Goal: Task Accomplishment & Management: Use online tool/utility

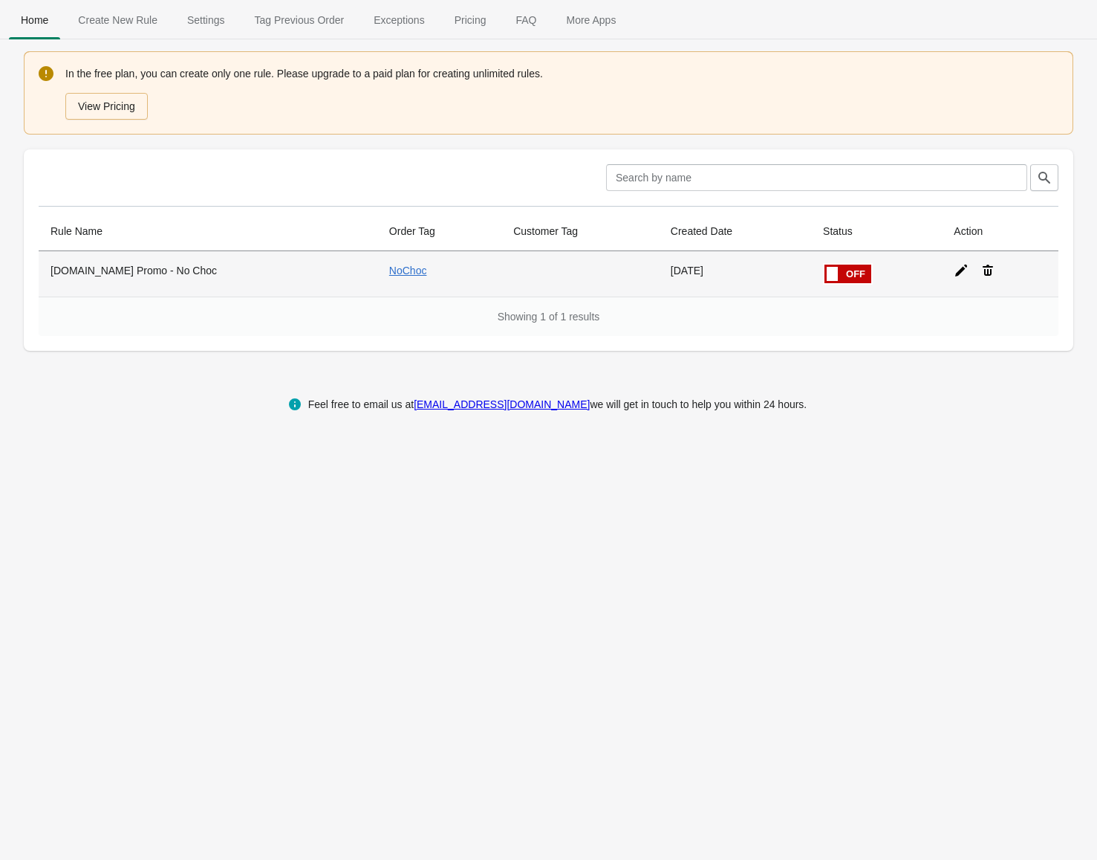
click at [942, 271] on div at bounding box center [994, 264] width 105 height 27
click at [955, 273] on icon at bounding box center [961, 271] width 12 height 12
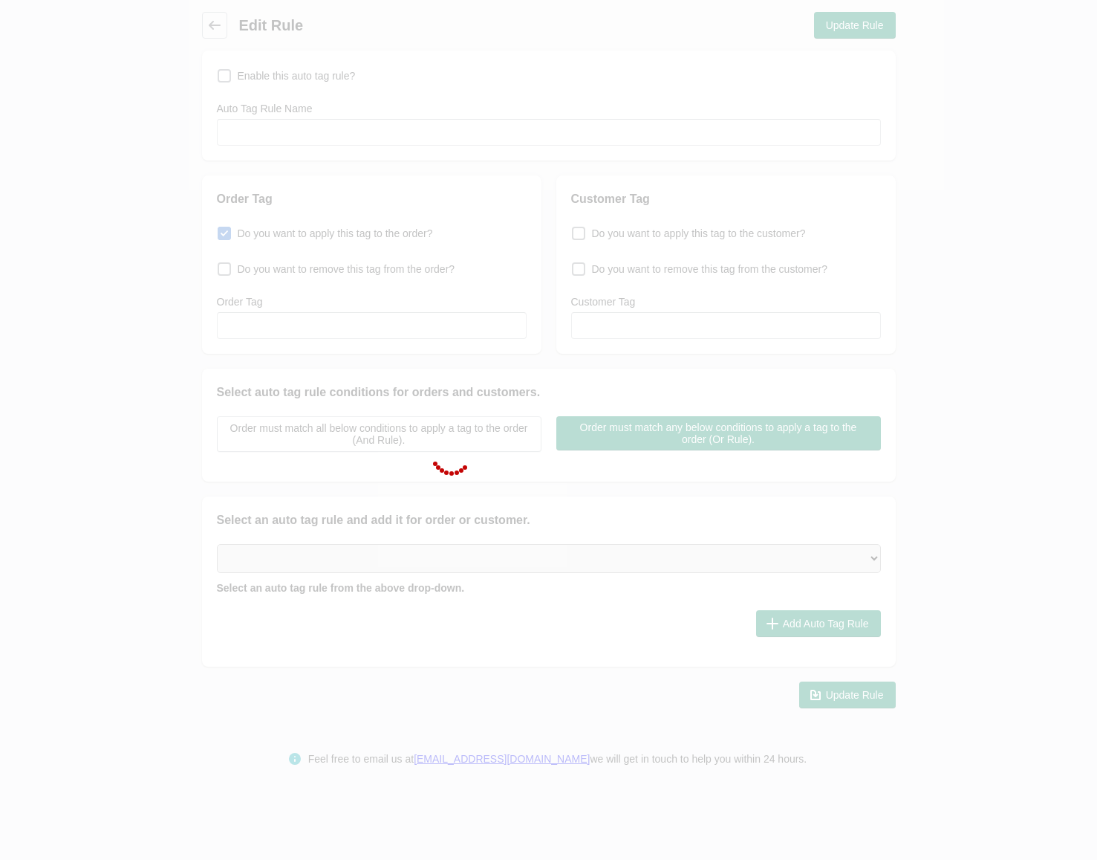
checkbox input "false"
type input "[DOMAIN_NAME] Promo - No Choc"
checkbox input "true"
type input "NoChoc"
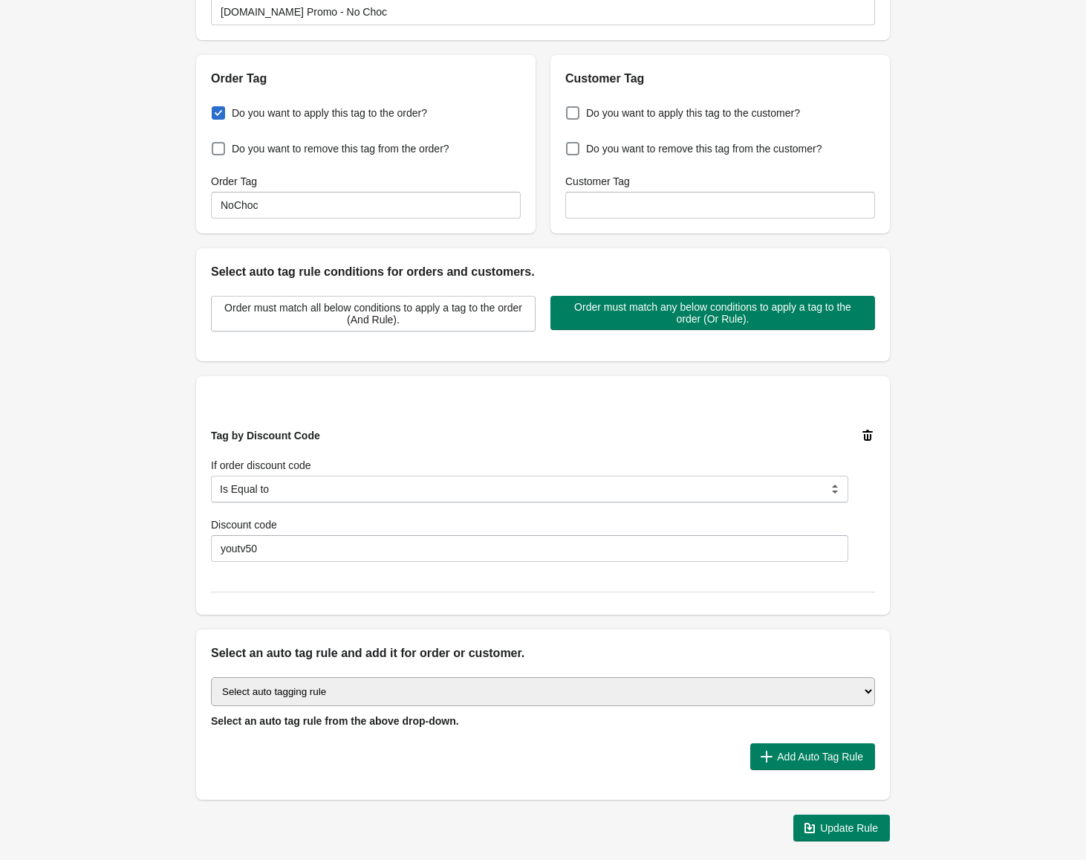
scroll to position [149, 0]
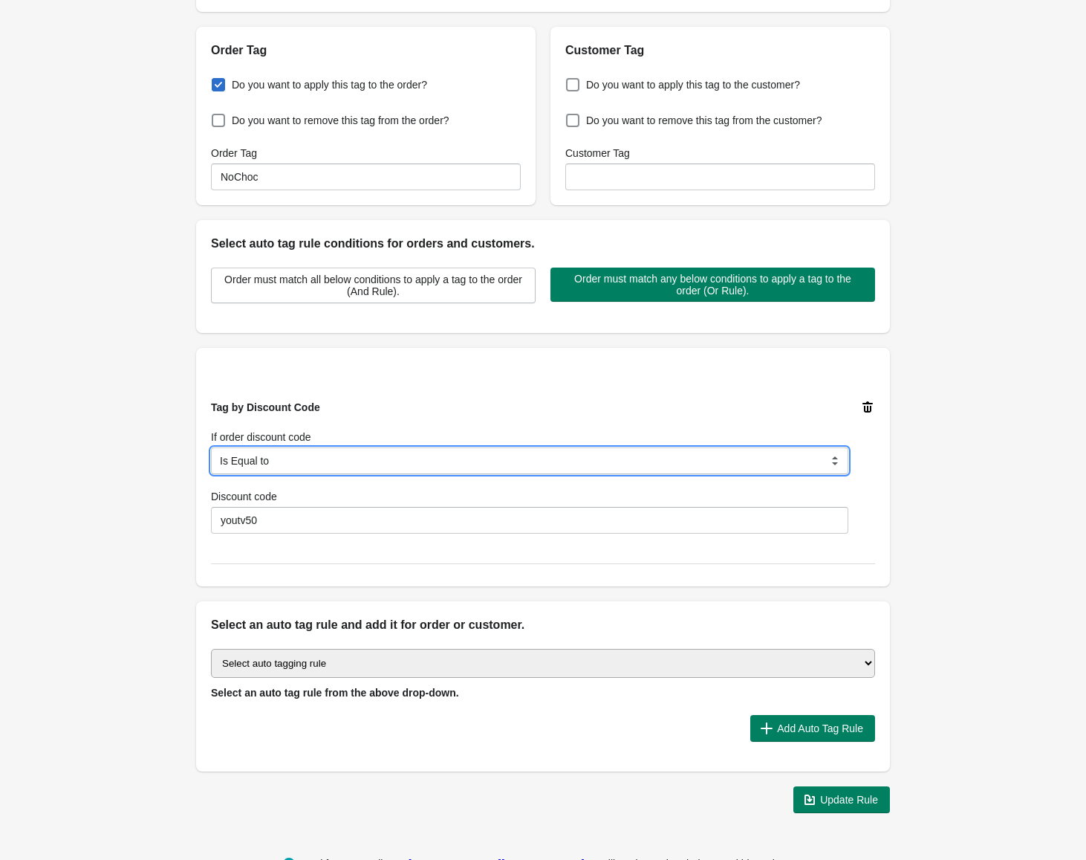
click at [363, 468] on select "Is Equal to Contain Is not Equal to Does not contain Is using any discount code…" at bounding box center [529, 460] width 637 height 27
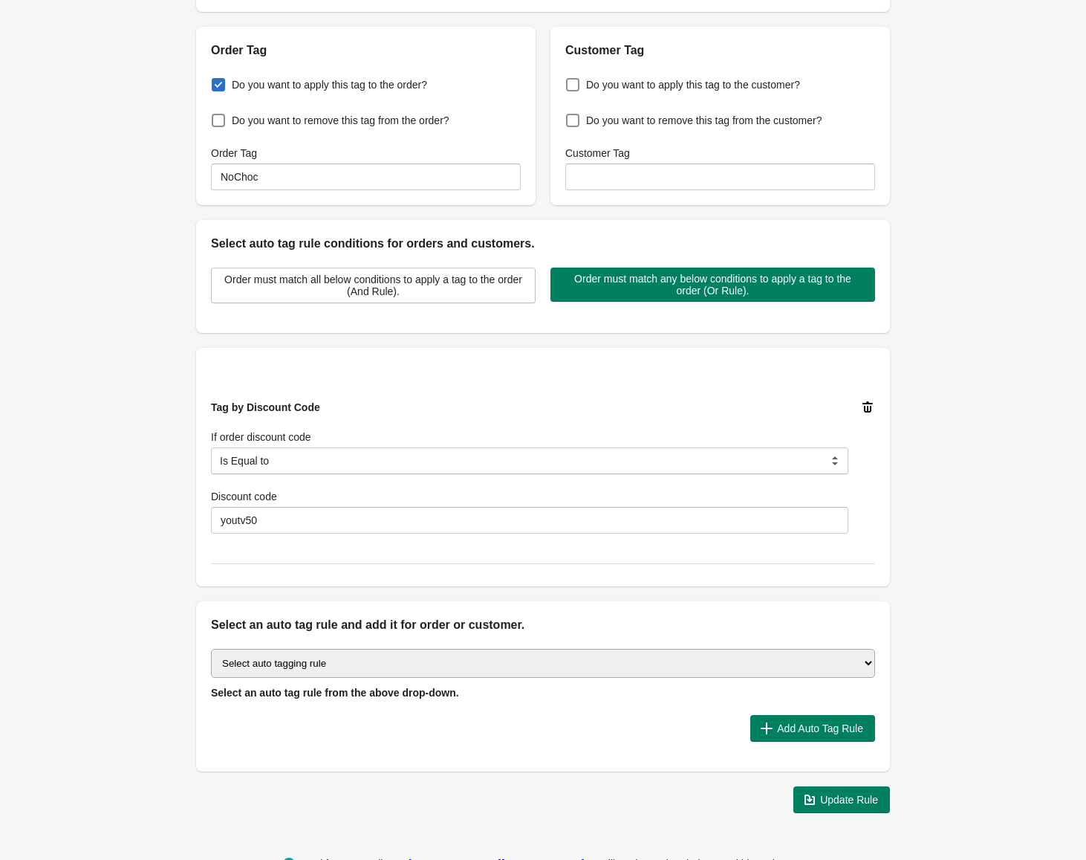
click at [439, 411] on div "Tag by Discount Code If order discount code Is Equal to Contain Is not Equal to…" at bounding box center [529, 467] width 637 height 134
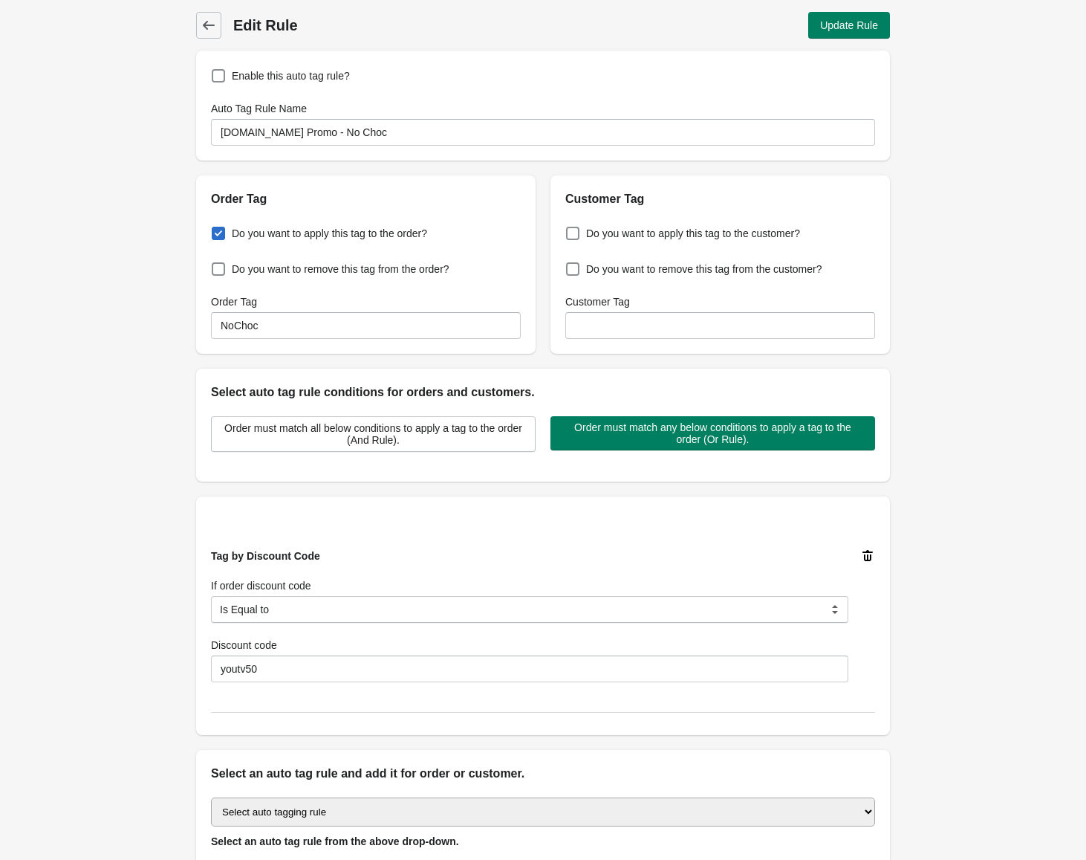
scroll to position [74, 0]
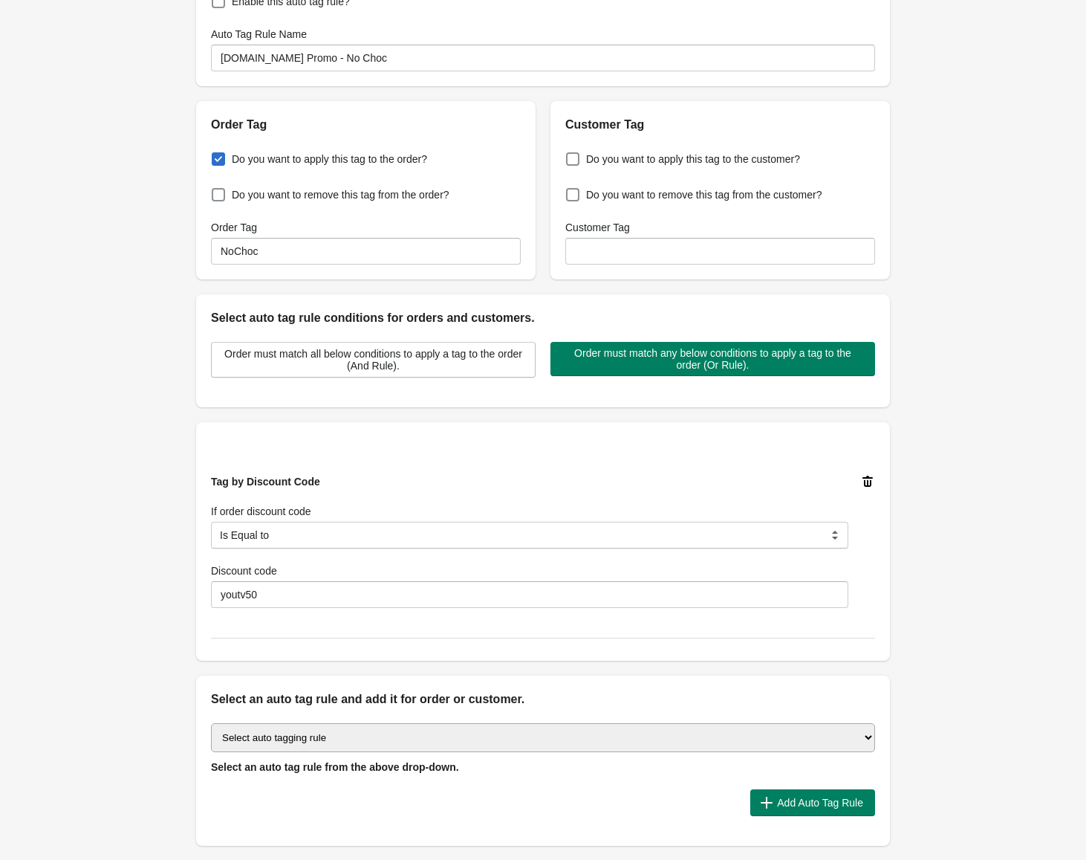
click at [871, 490] on div at bounding box center [867, 541] width 15 height 134
click at [869, 478] on icon at bounding box center [867, 481] width 15 height 15
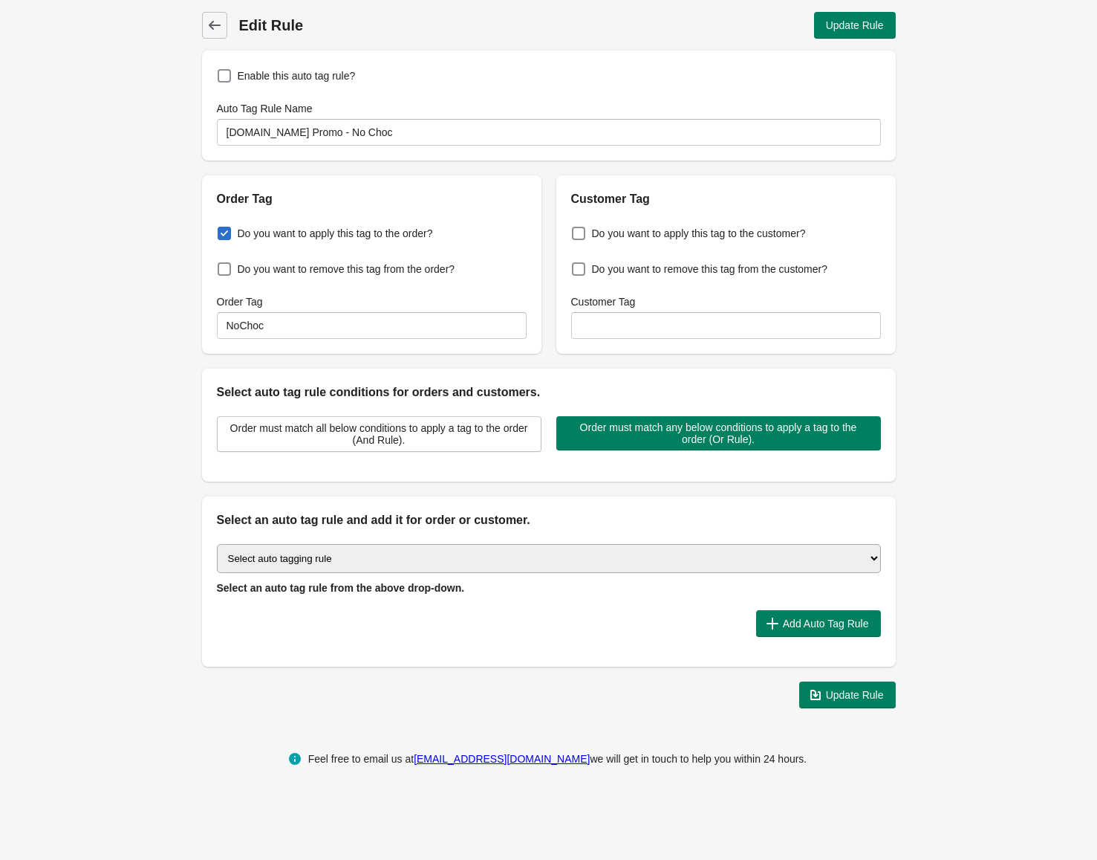
click at [821, 570] on select "Select auto tagging rule Tag by order amount Tag based on the order count (Volu…" at bounding box center [549, 558] width 664 height 29
click at [217, 544] on select "Select auto tagging rule Tag by order amount Tag based on the order count (Volu…" at bounding box center [549, 558] width 664 height 29
click at [794, 620] on span "Add Auto Tag Rule" at bounding box center [826, 623] width 86 height 12
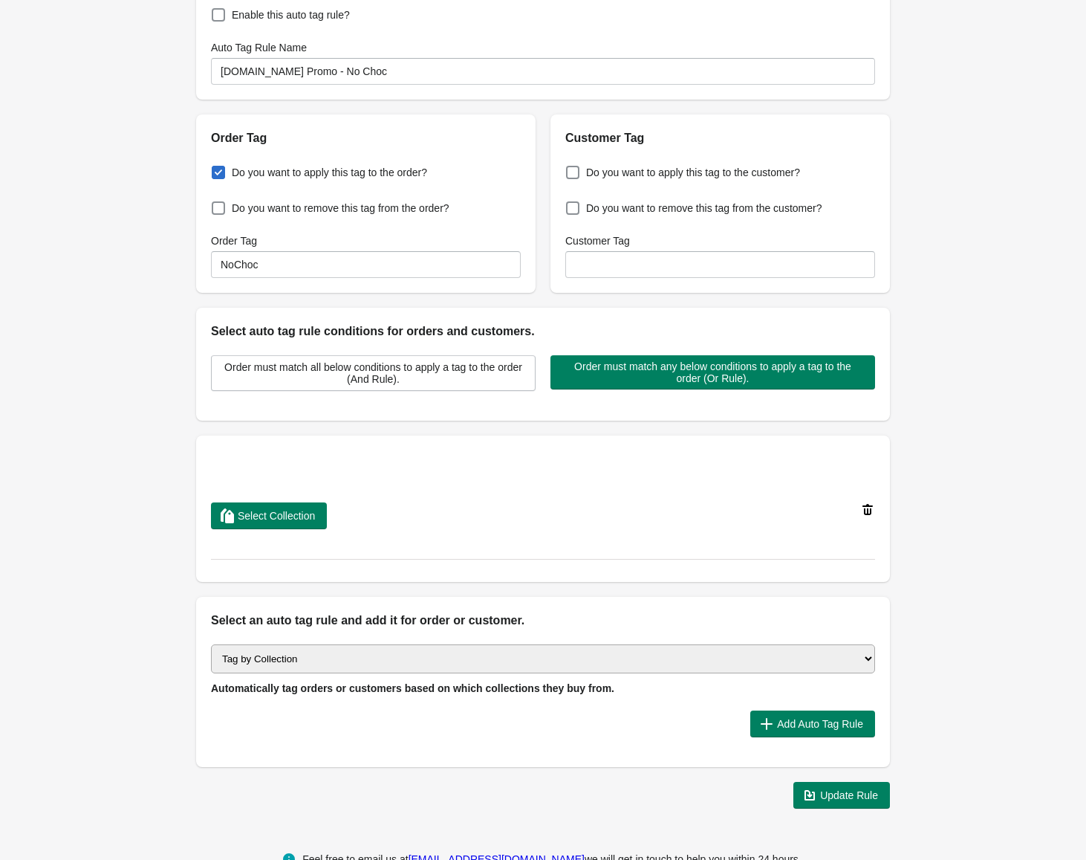
scroll to position [99, 0]
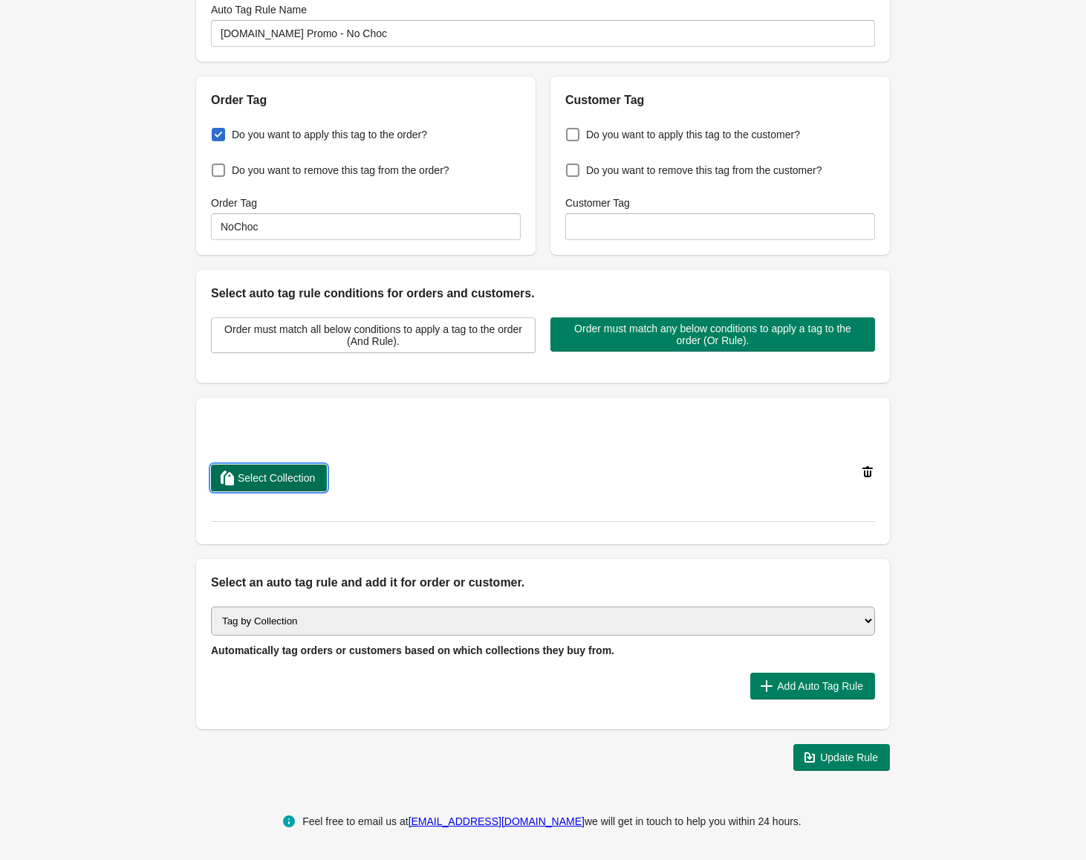
click at [300, 476] on span "Select Collection" at bounding box center [276, 478] width 77 height 12
click at [833, 620] on select "Select auto tagging rule Tag by order amount Tag based on the order count (Volu…" at bounding box center [543, 620] width 664 height 29
select select "23"
click at [211, 606] on select "Select auto tagging rule Tag by order amount Tag based on the order count (Volu…" at bounding box center [543, 620] width 664 height 29
click at [795, 681] on span "Add Auto Tag Rule" at bounding box center [820, 686] width 86 height 12
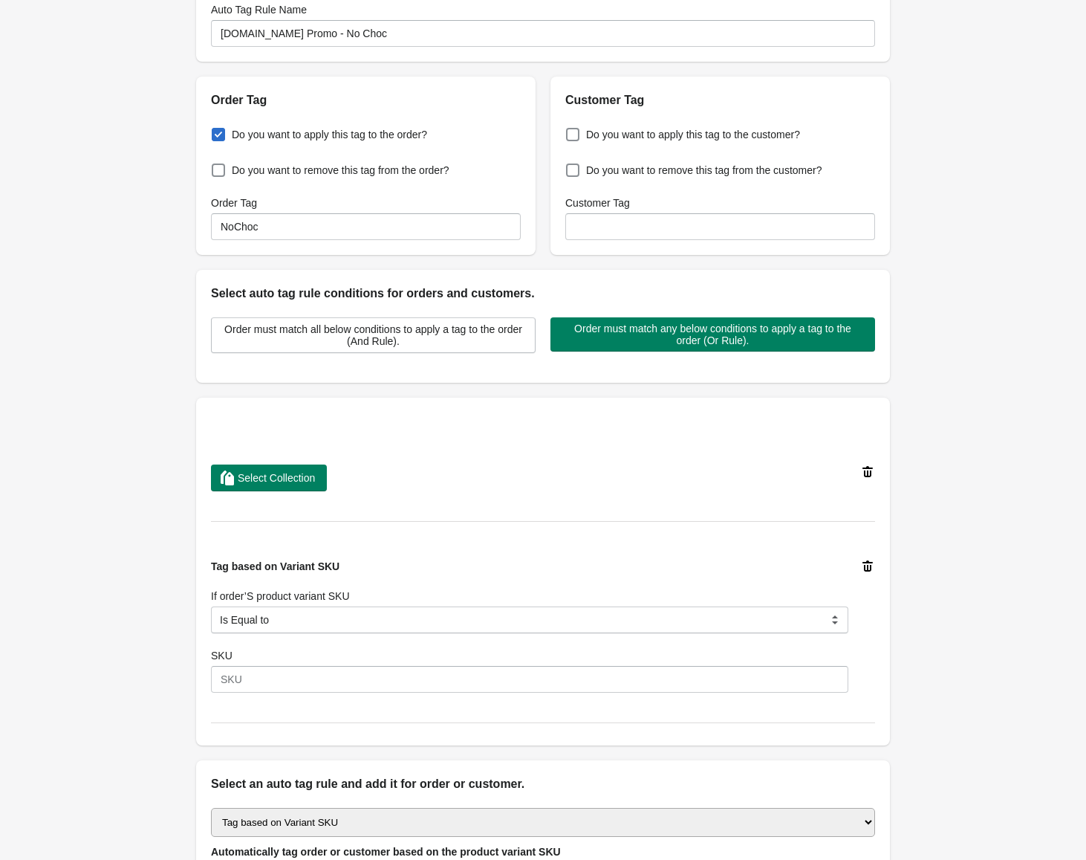
click at [863, 471] on icon at bounding box center [867, 471] width 15 height 15
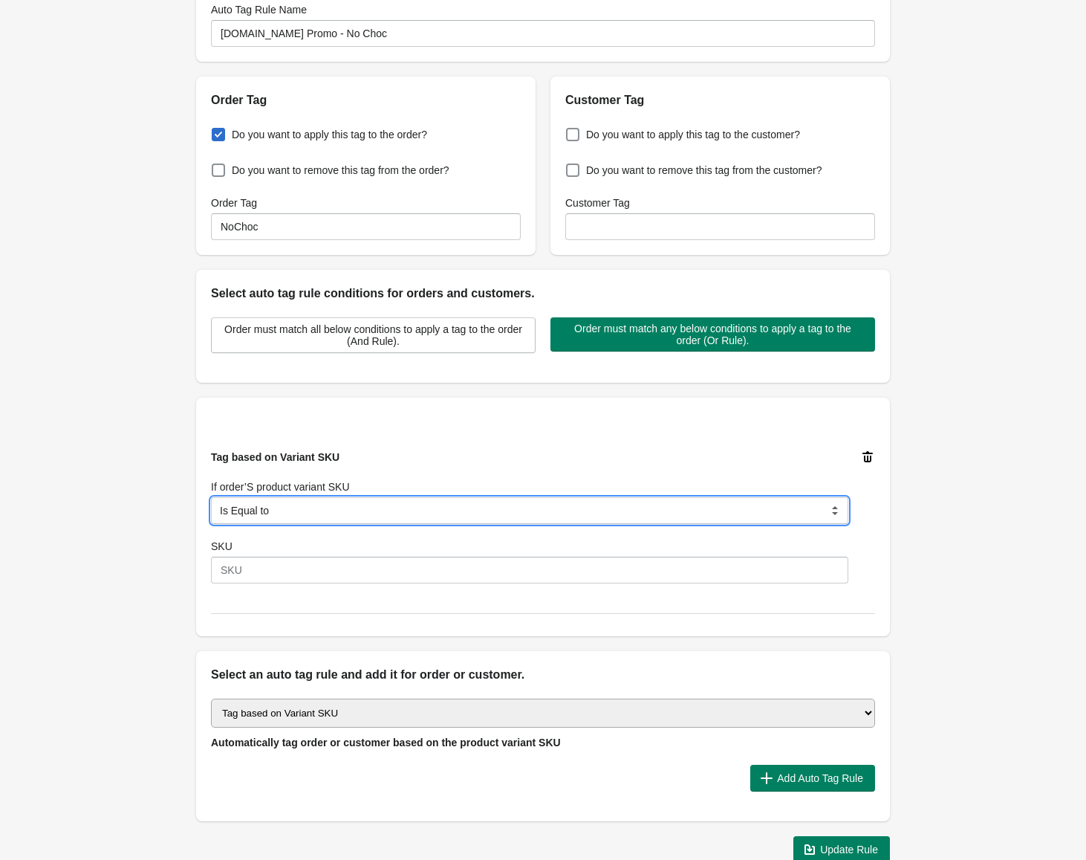
click at [289, 507] on select "Is Equal to Contain Is not Equal to Does not Contain Is Either Start With" at bounding box center [529, 510] width 637 height 27
click at [211, 497] on select "Is Equal to Contain Is not Equal to Does not Contain Is Either Start With" at bounding box center [529, 510] width 637 height 27
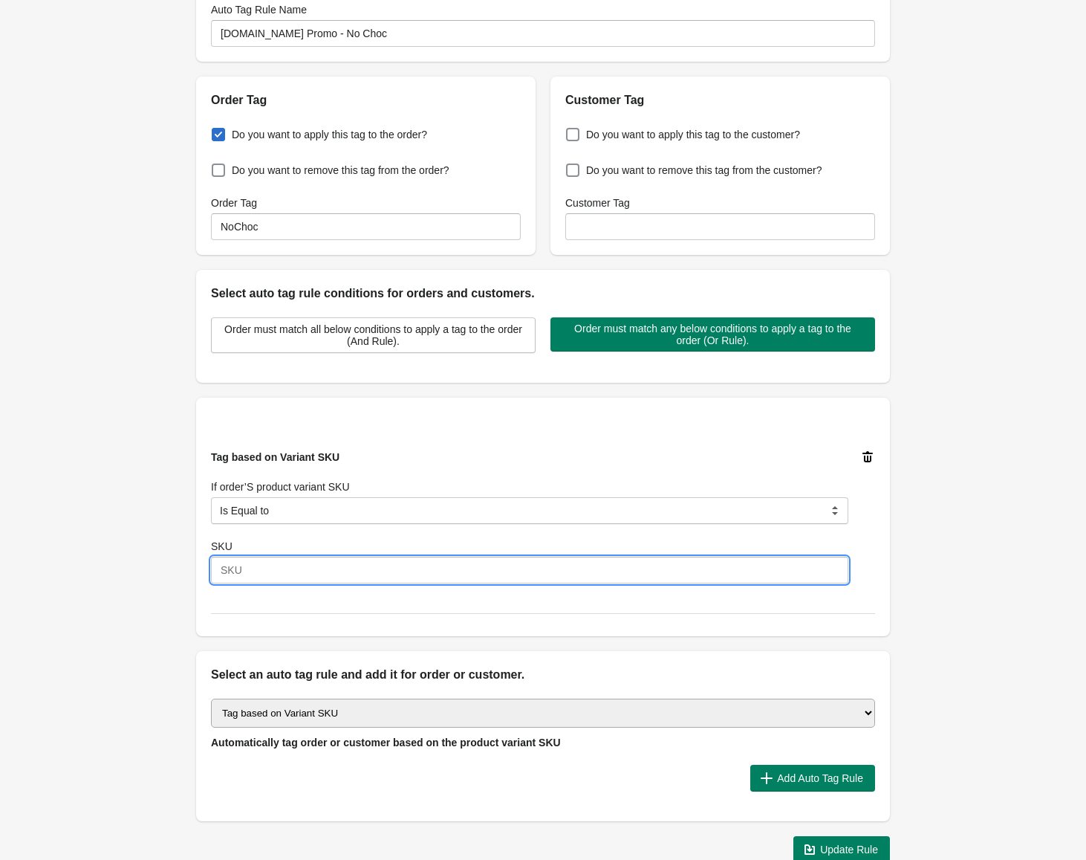
click at [264, 569] on input "SKU" at bounding box center [529, 570] width 637 height 27
click at [330, 574] on input "SKU" at bounding box center [529, 570] width 637 height 27
paste input "CAP305"
type input "CAP305"
click at [131, 505] on div "Back Edit Rule Update Rule Enable this auto tag rule? Auto Tag Rule Name You.tv…" at bounding box center [543, 387] width 1086 height 973
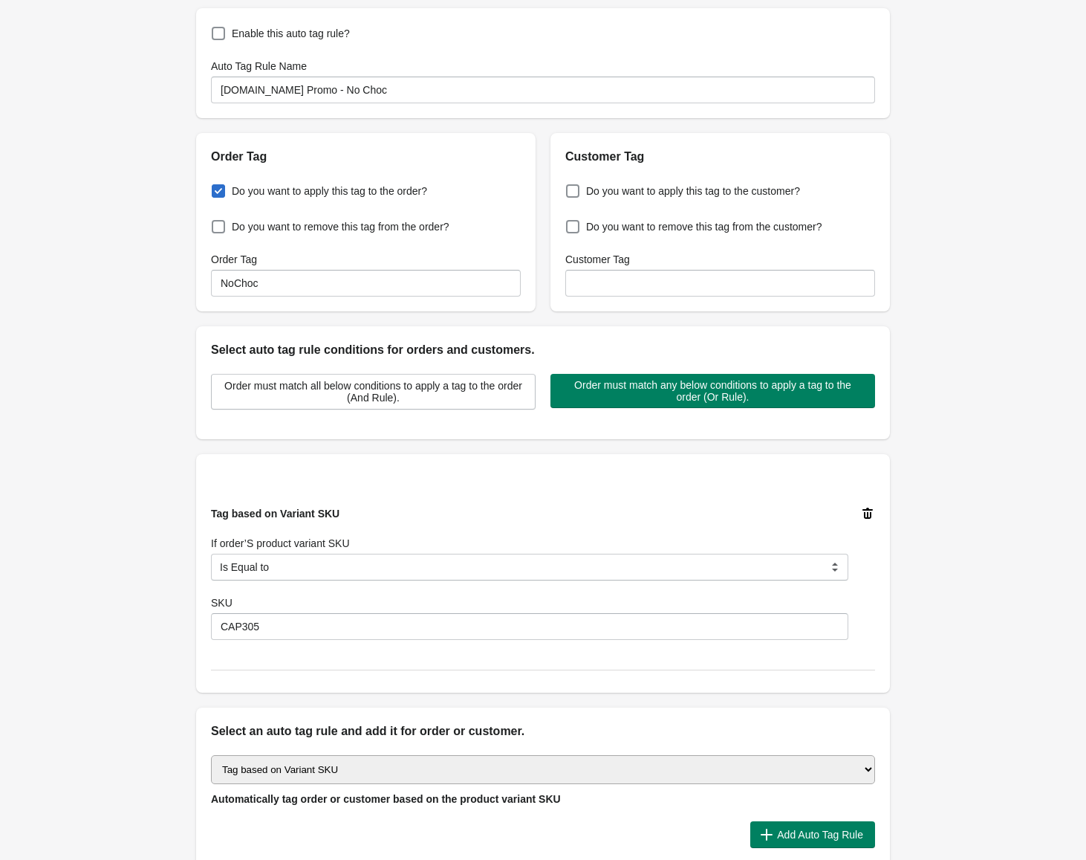
scroll to position [191, 0]
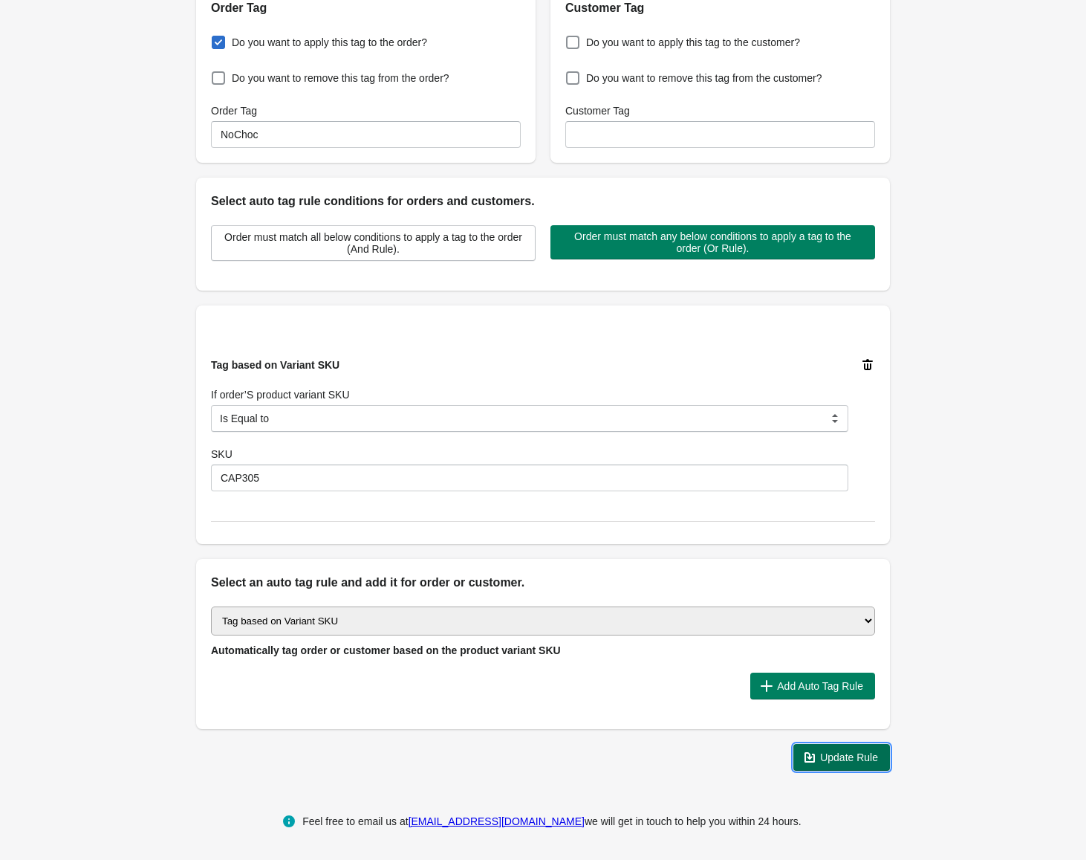
click at [863, 761] on span "Update Rule" at bounding box center [849, 757] width 58 height 12
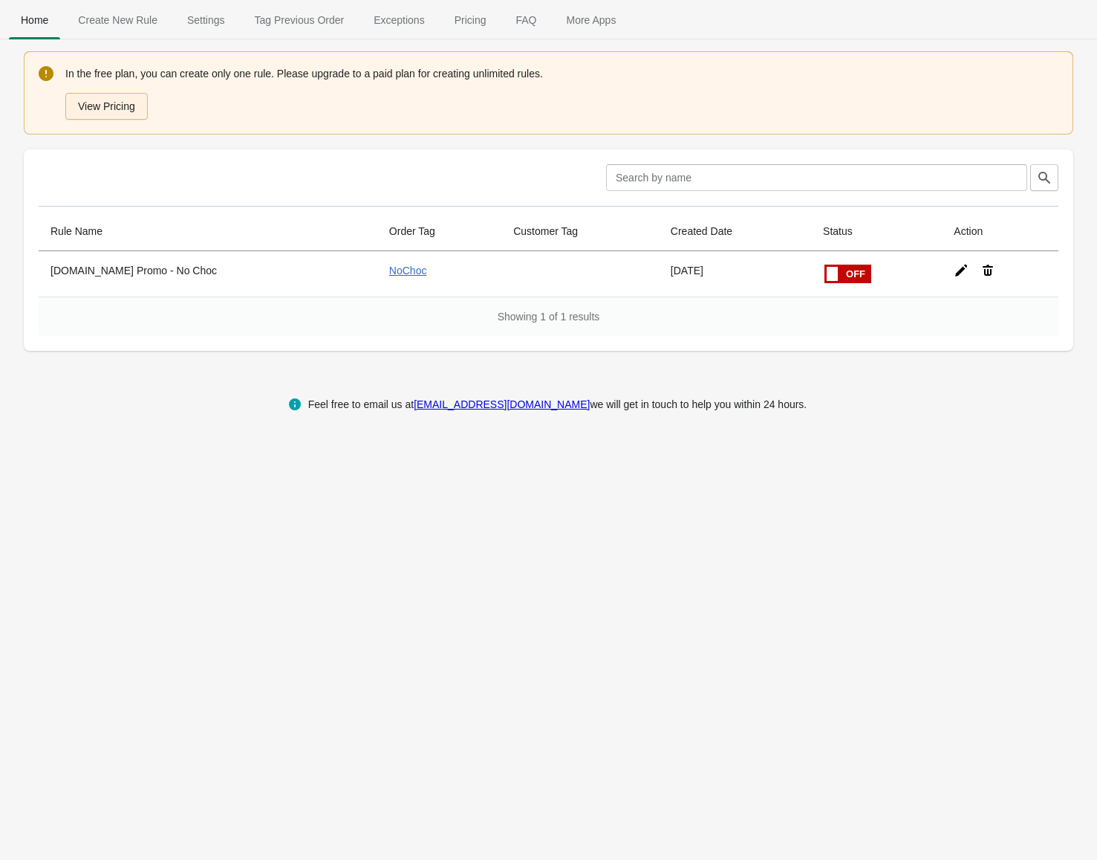
click at [132, 112] on button "View Pricing" at bounding box center [106, 106] width 82 height 27
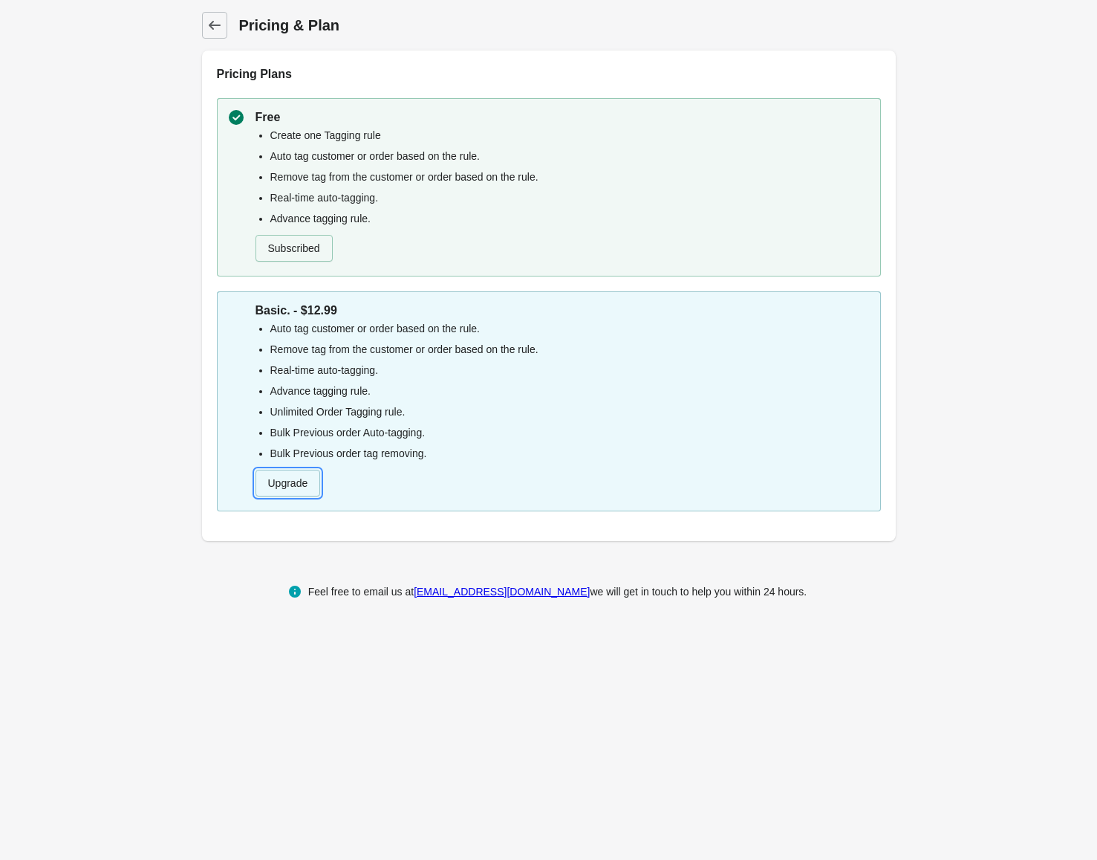
click at [299, 484] on button "Upgrade" at bounding box center [288, 483] width 65 height 27
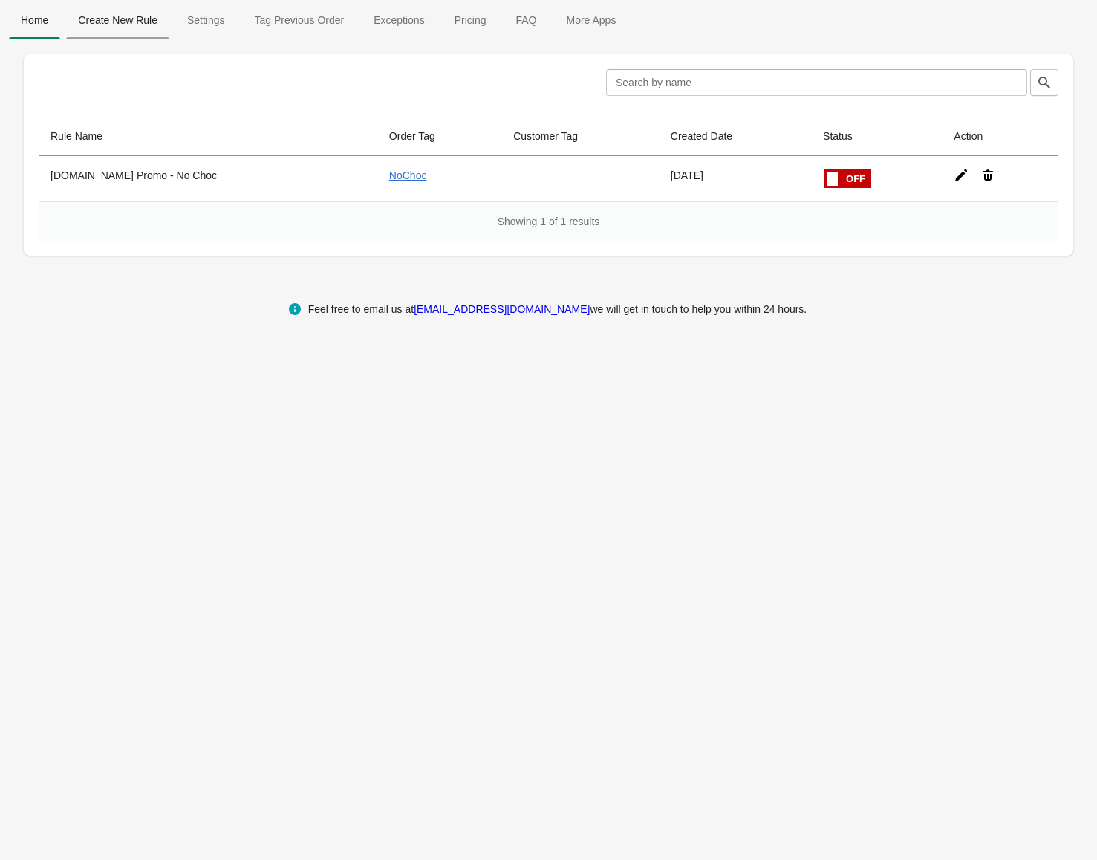
click at [114, 25] on span "Create New Rule" at bounding box center [117, 20] width 103 height 27
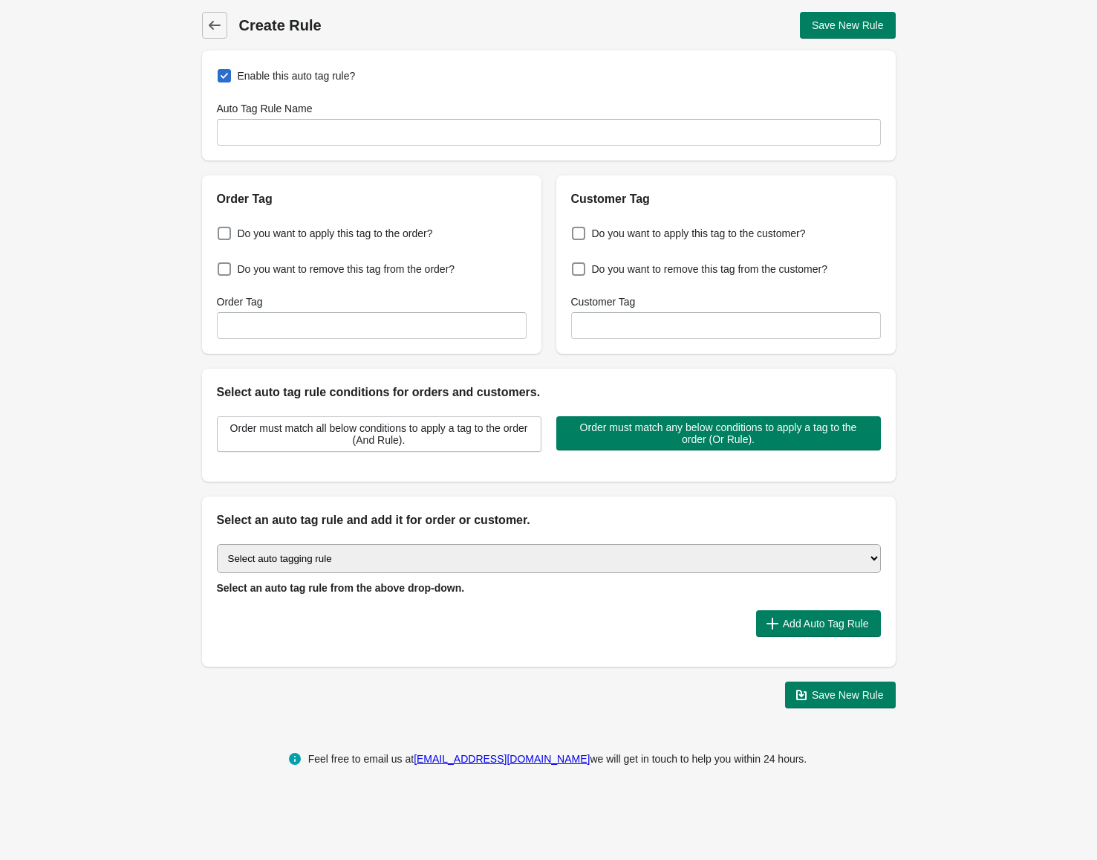
click at [642, 563] on select "Select auto tagging rule Tag by order amount Tag based on the order count (Volu…" at bounding box center [549, 558] width 664 height 29
select select "23"
click at [217, 544] on select "Select auto tagging rule Tag by order amount Tag based on the order count (Volu…" at bounding box center [549, 558] width 664 height 29
click at [310, 231] on span "Do you want to apply this tag to the order?" at bounding box center [335, 233] width 195 height 15
click at [221, 230] on input "Do you want to apply this tag to the order?" at bounding box center [221, 229] width 1 height 1
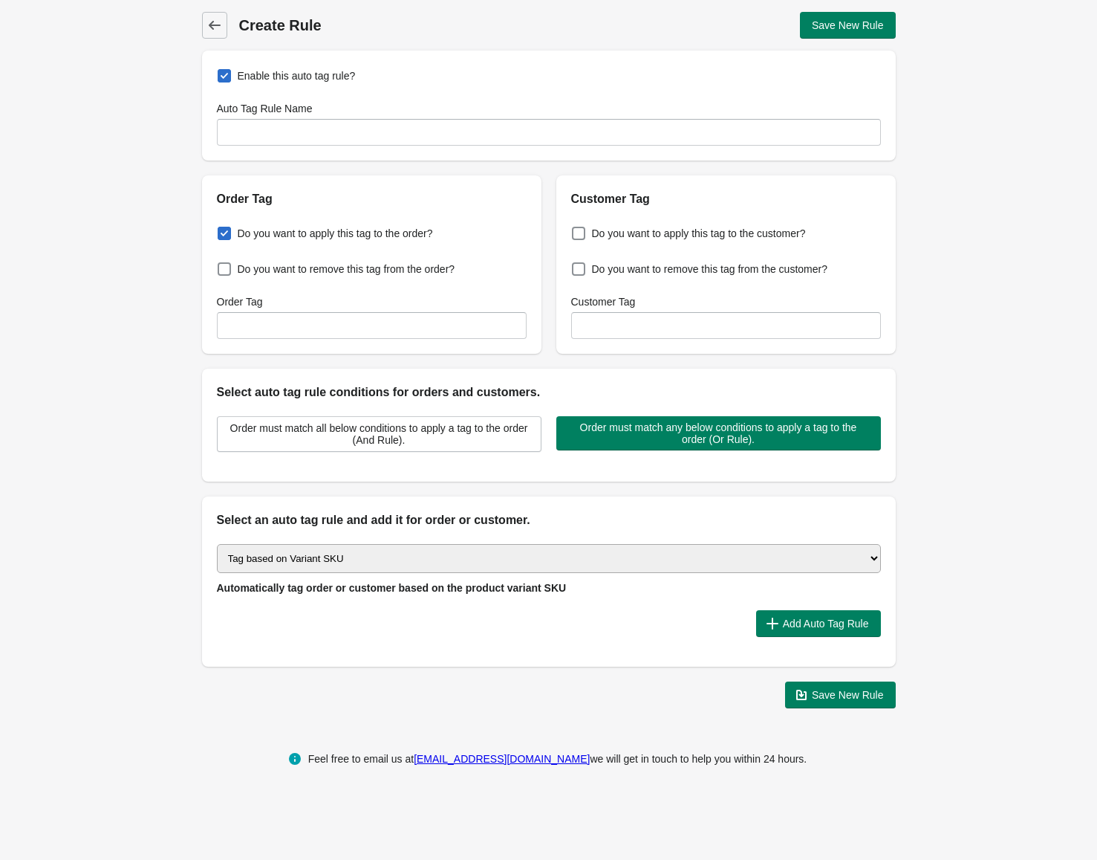
checkbox input "true"
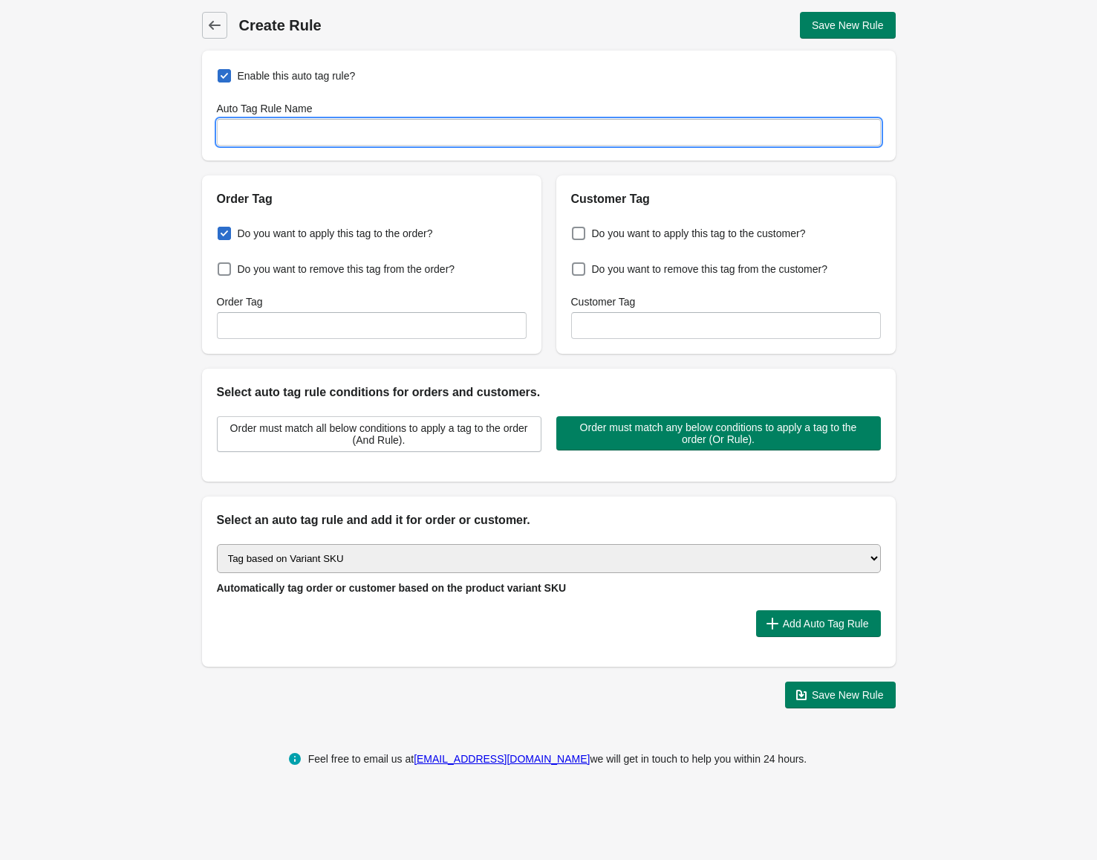
click at [288, 130] on input "Auto Tag Rule Name" at bounding box center [549, 132] width 664 height 27
drag, startPoint x: 330, startPoint y: 130, endPoint x: 285, endPoint y: 131, distance: 44.6
click at [285, 131] on input "Gecko Tag - noChoc" at bounding box center [549, 132] width 664 height 27
type input "Gecko Tag - noChoc"
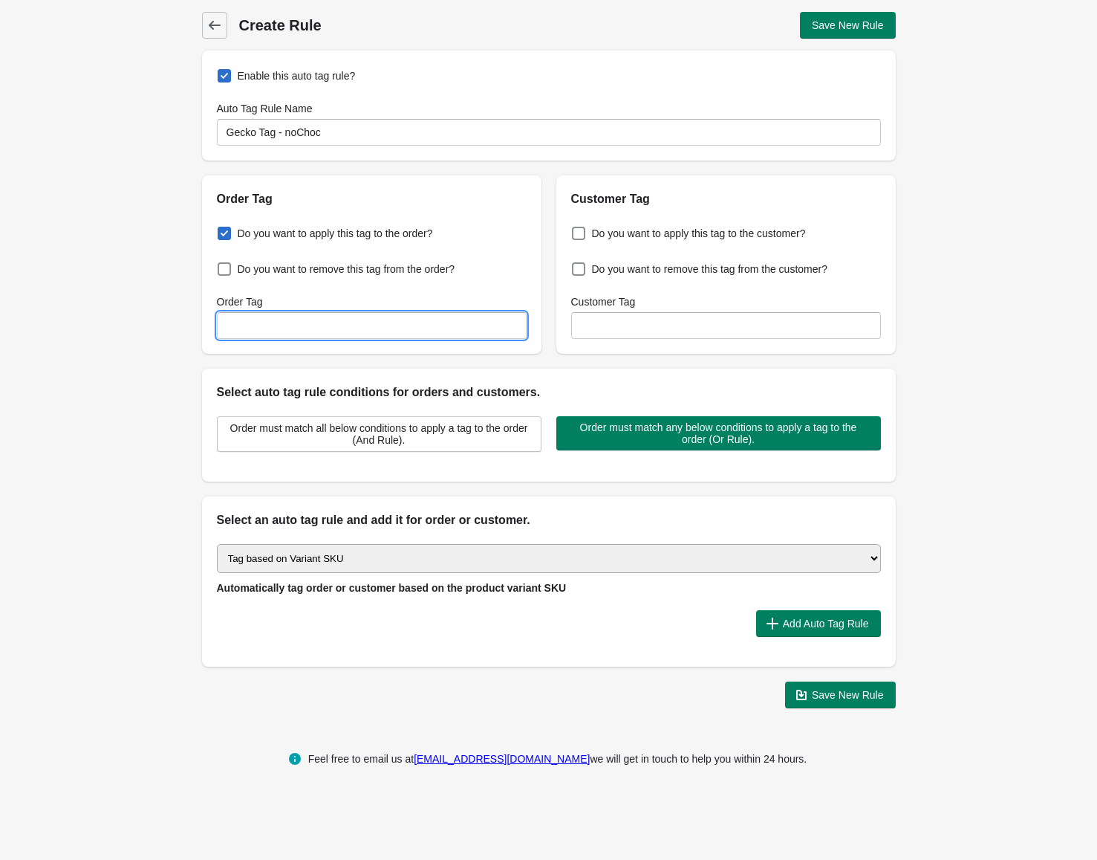
click at [310, 317] on input "Order Tag" at bounding box center [372, 325] width 310 height 27
paste input "noChoc"
click at [225, 331] on input "noChoc" at bounding box center [372, 325] width 310 height 27
type input "NoChoc"
click at [694, 612] on div at bounding box center [481, 623] width 528 height 27
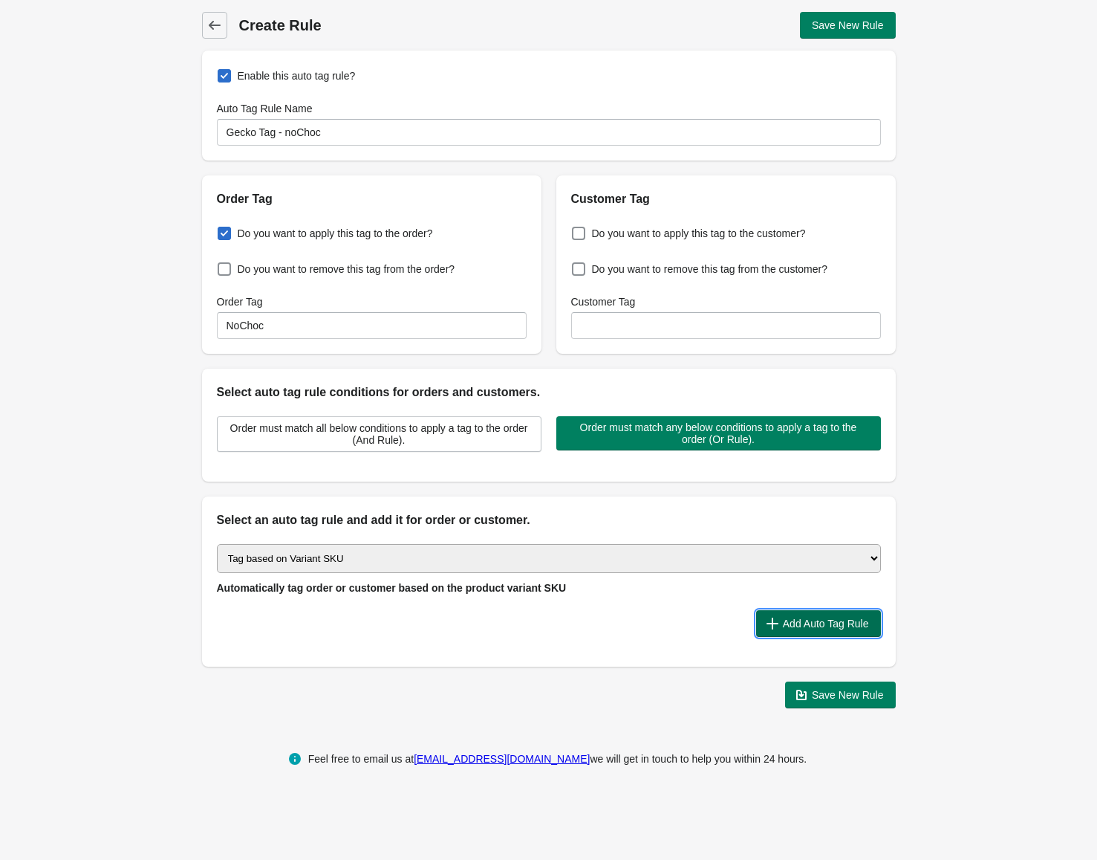
click at [799, 626] on span "Add Auto Tag Rule" at bounding box center [826, 623] width 86 height 12
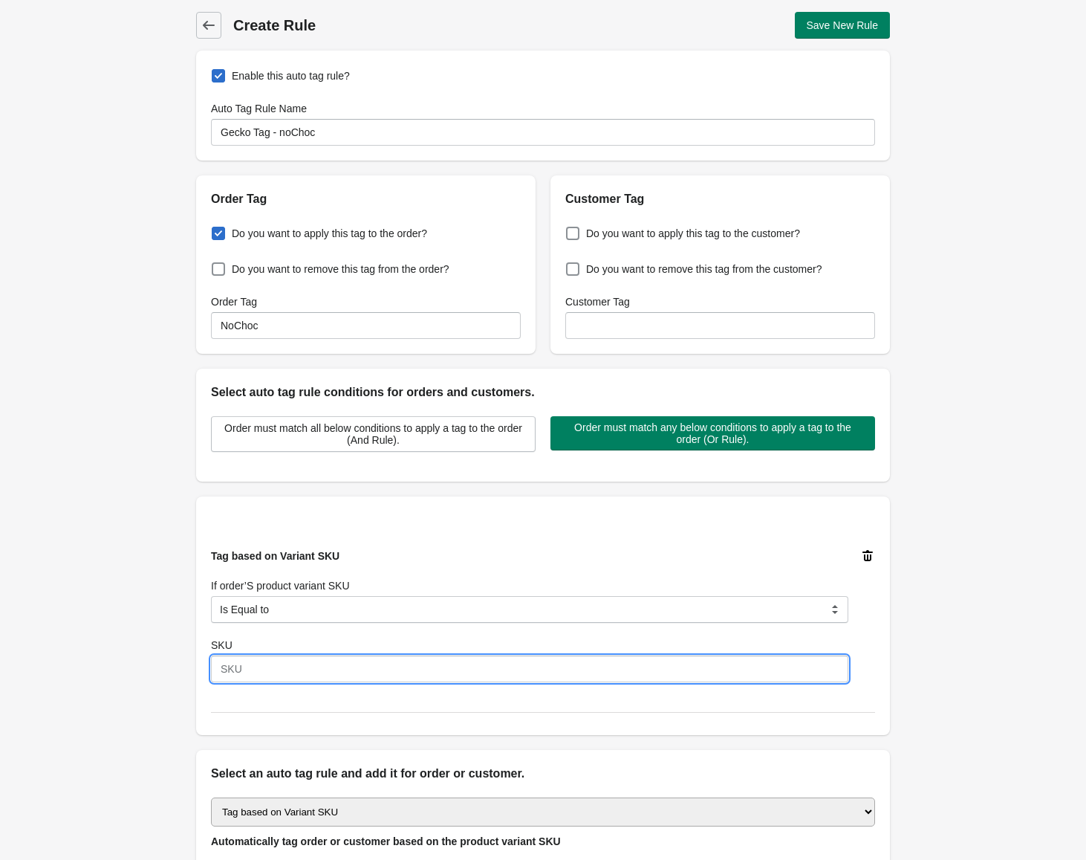
click at [262, 670] on input "SKU" at bounding box center [529, 668] width 637 height 27
paste input "TVPROMO1"
type input "TVPROMO1"
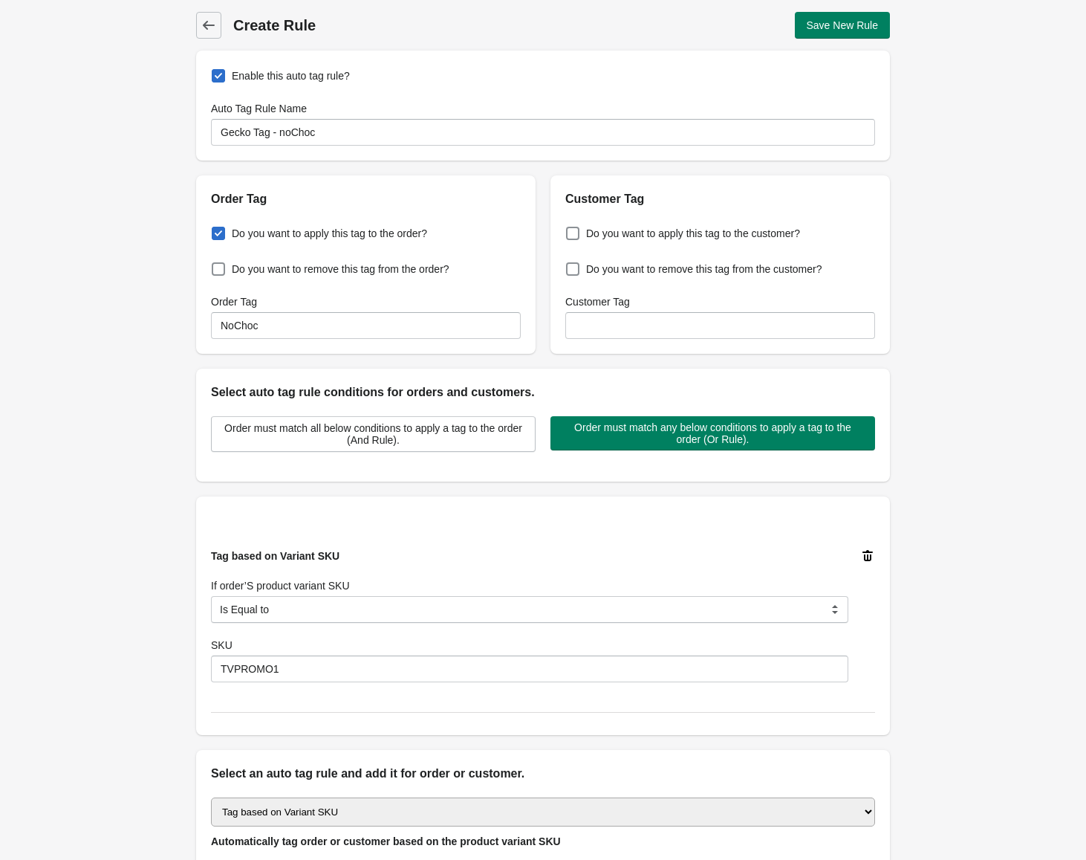
click at [134, 641] on div "Back Create Rule Save New Rule Enable this auto tag rule? Auto Tag Rule Name Ge…" at bounding box center [543, 486] width 1086 height 973
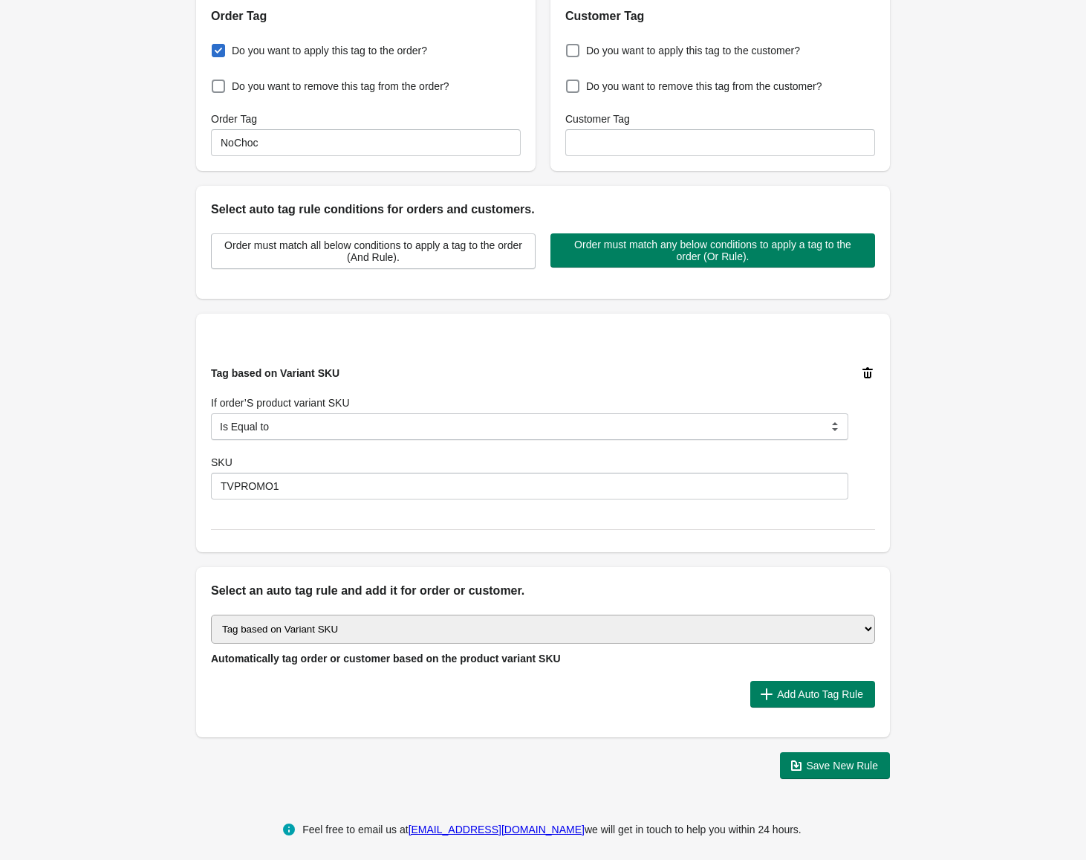
scroll to position [191, 0]
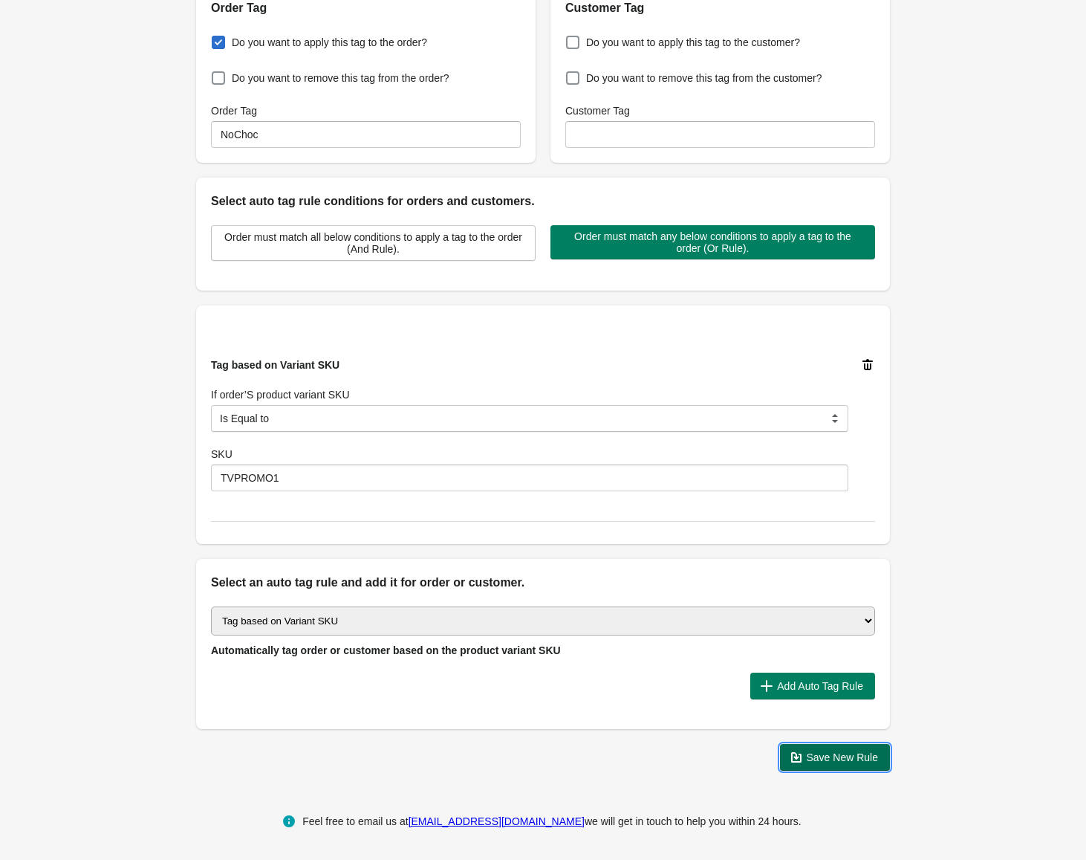
click at [825, 761] on span "Save New Rule" at bounding box center [843, 757] width 72 height 12
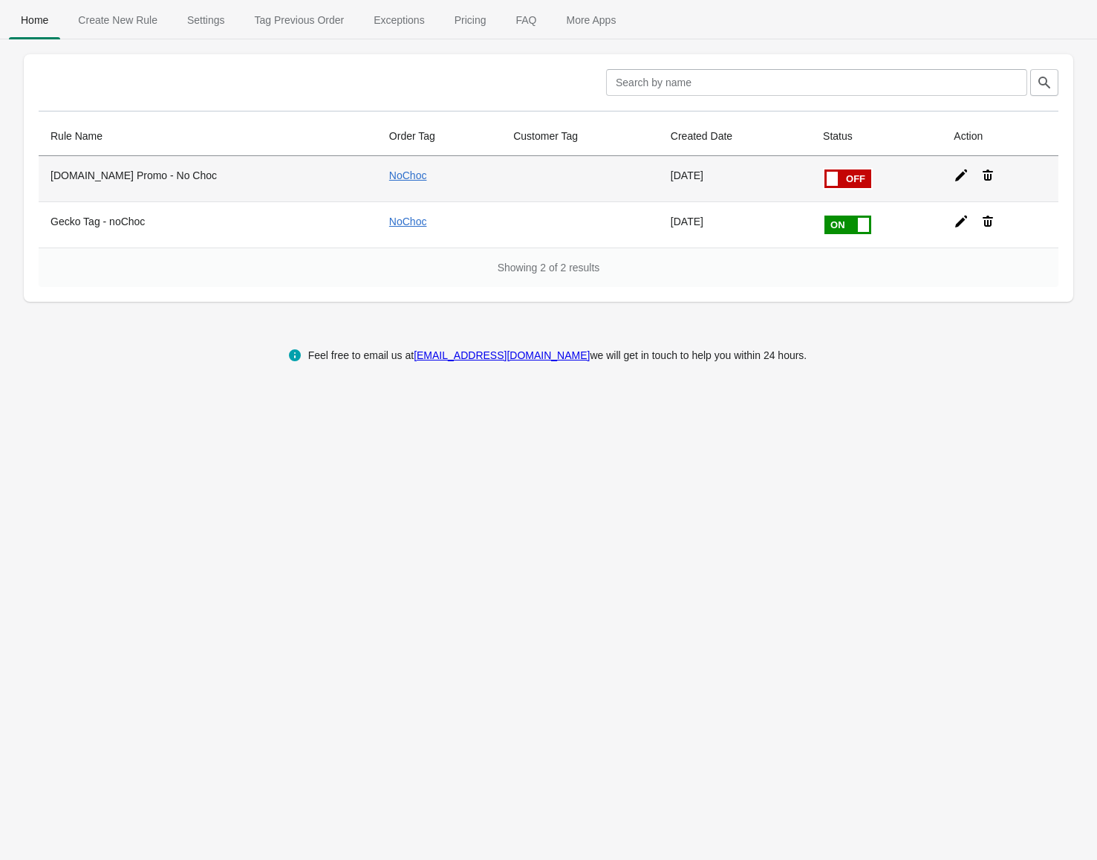
click at [811, 169] on span at bounding box center [825, 169] width 94 height 0
click at [0, 0] on input "checkbox" at bounding box center [0, 0] width 0 height 0
